Goal: Task Accomplishment & Management: Manage account settings

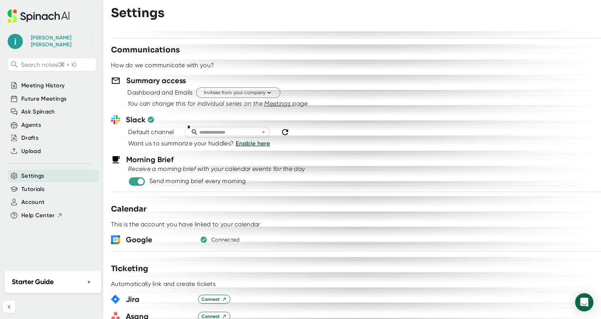
scroll to position [383, 0]
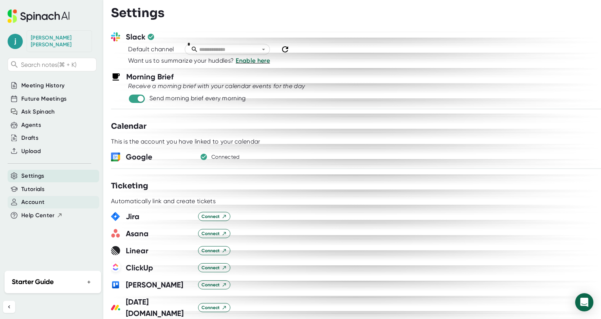
click at [38, 198] on span "Account" at bounding box center [32, 202] width 23 height 9
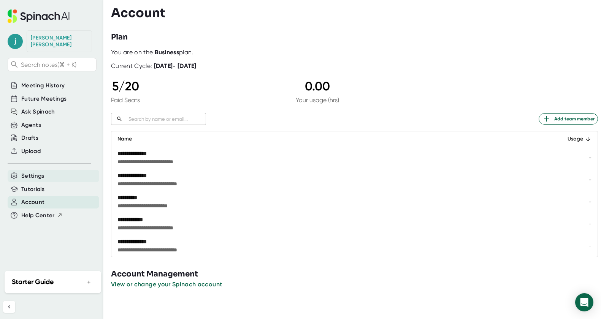
click at [37, 172] on span "Settings" at bounding box center [32, 176] width 23 height 9
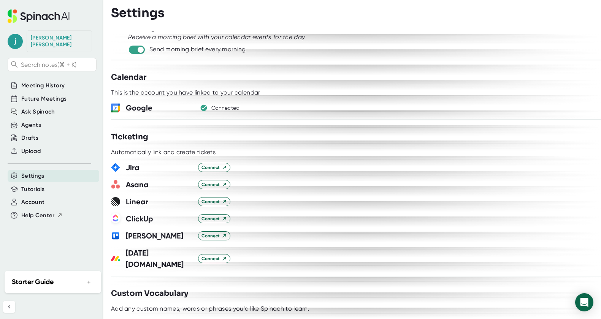
scroll to position [346, 0]
